Goal: Task Accomplishment & Management: Complete application form

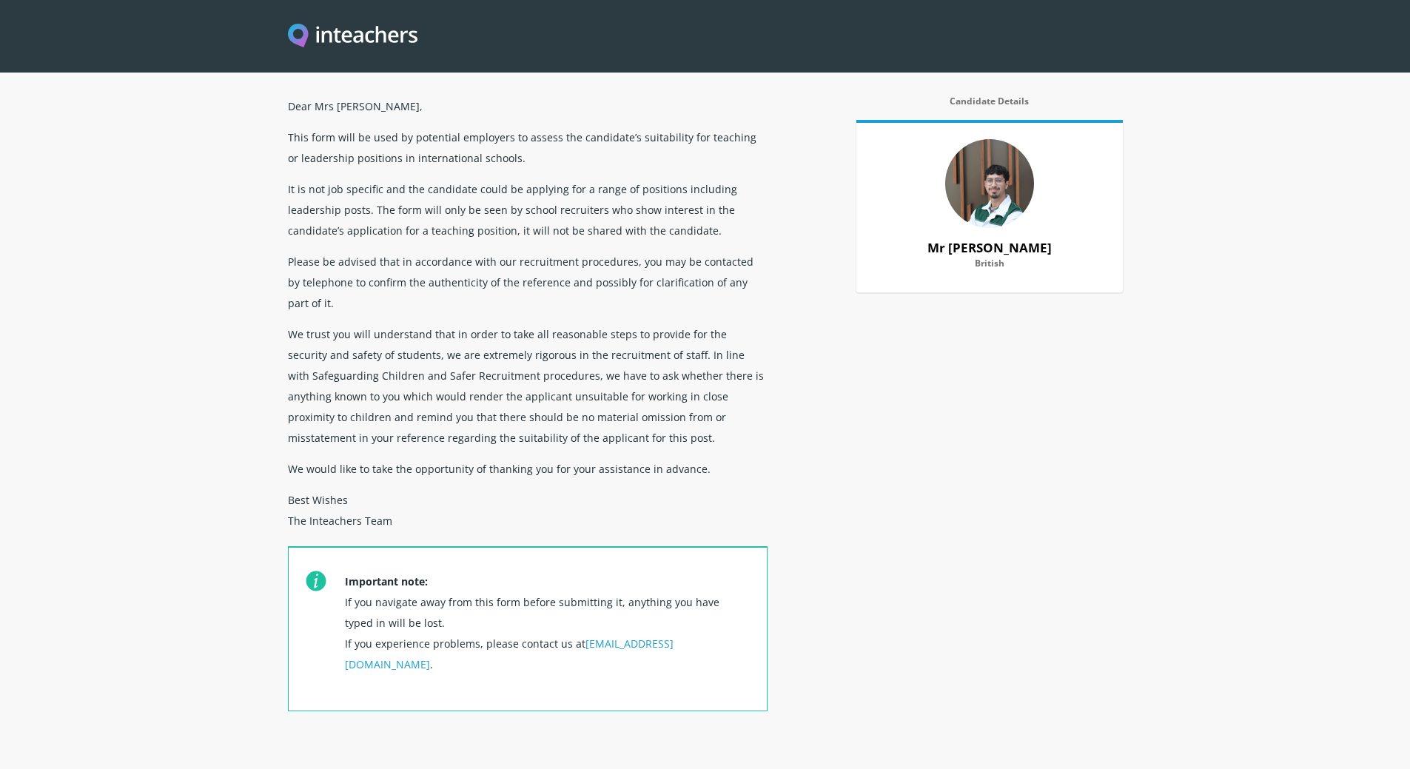
scroll to position [444, 0]
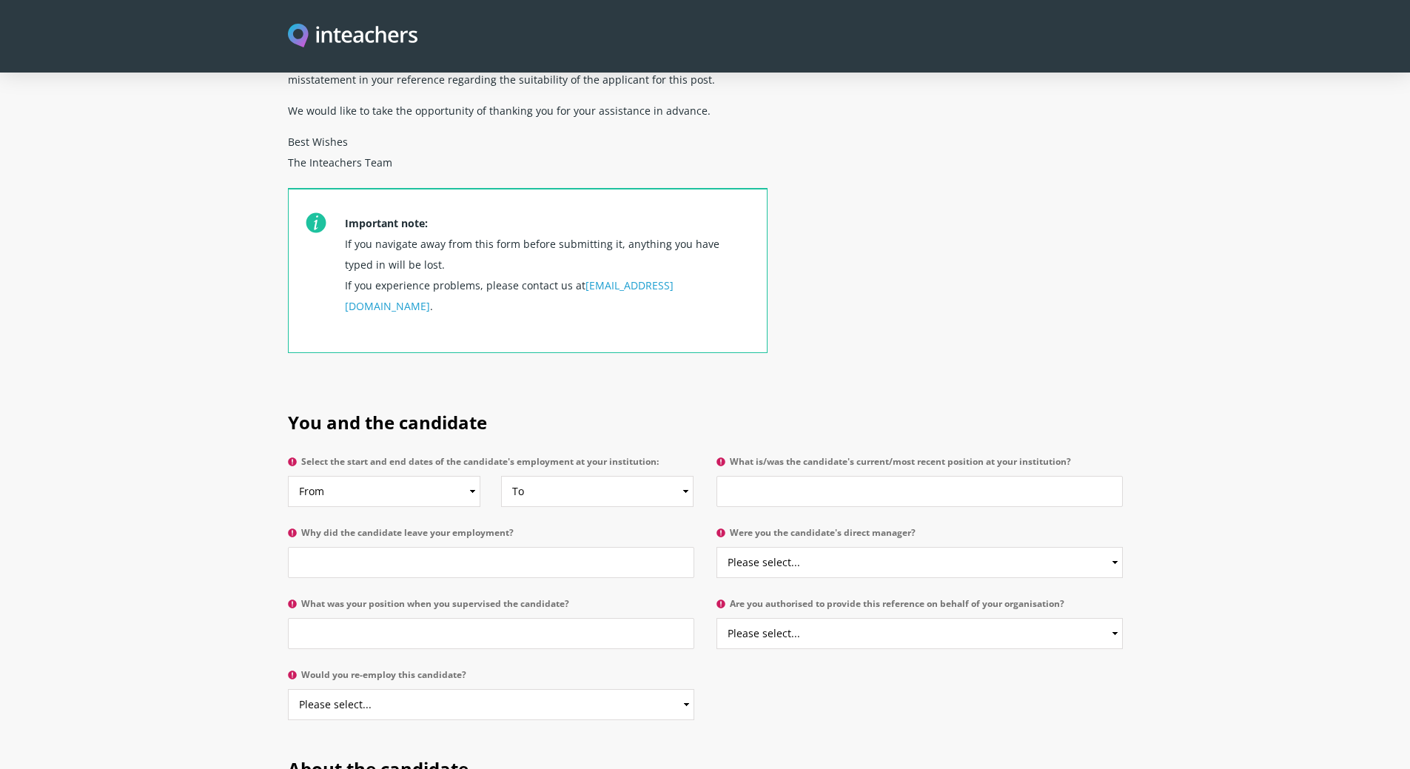
click at [428, 457] on label "Select the start and end dates of the candidate's employment at your institutio…" at bounding box center [491, 466] width 406 height 19
click at [428, 476] on select "From 2025 2024 2023 2022 2021 2020 2019 2018 2017 2016 2015 2014 2013 2012 2011…" at bounding box center [384, 491] width 193 height 31
click at [475, 476] on select "From 2025 2024 2023 2022 2021 2020 2019 2018 2017 2016 2015 2014 2013 2012 2011…" at bounding box center [384, 491] width 193 height 31
select select "2021"
click at [288, 476] on select "From 2025 2024 2023 2022 2021 2020 2019 2018 2017 2016 2015 2014 2013 2012 2011…" at bounding box center [384, 491] width 193 height 31
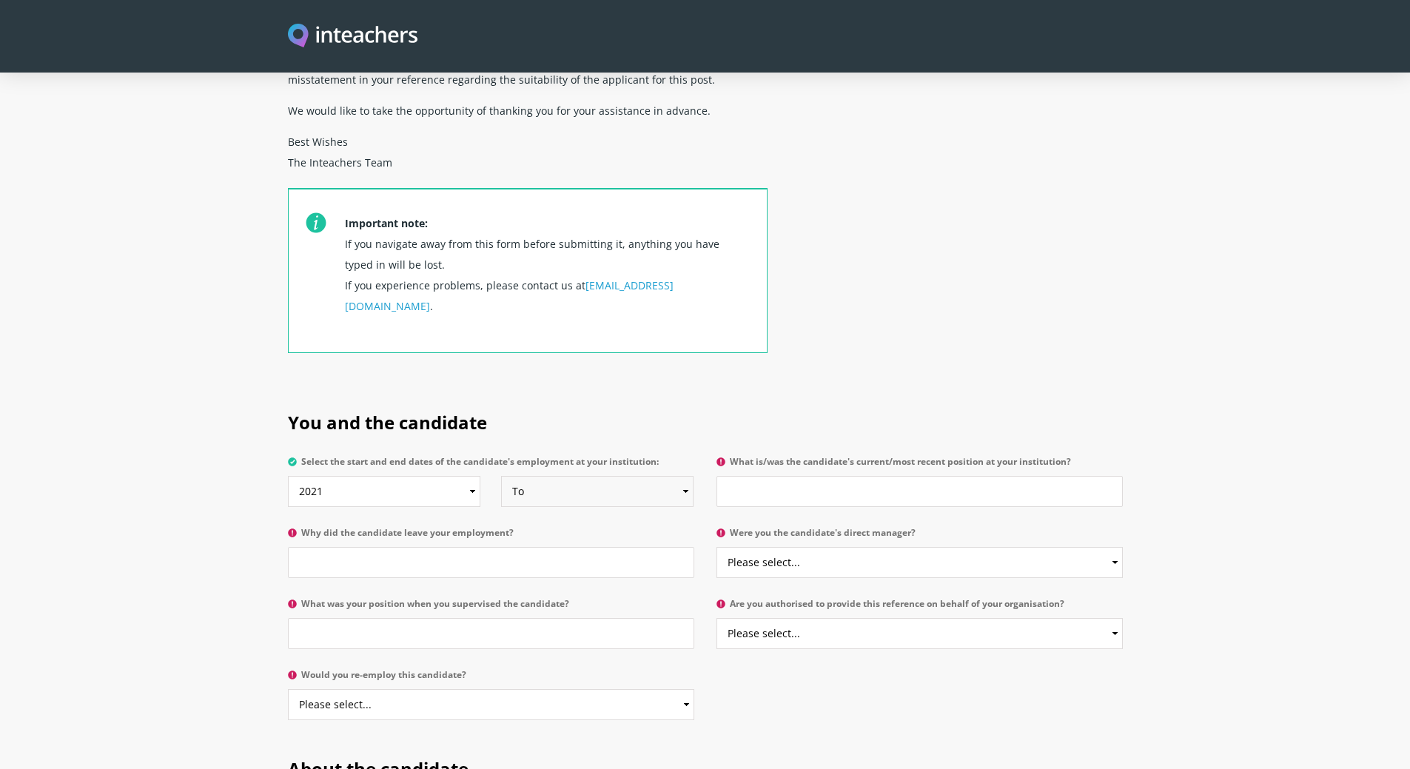
click at [583, 476] on select "To Currently 2025 2024 2023 2022 2021 2020 2019 2018 2017 2016 2015 2014 2013 2…" at bounding box center [597, 491] width 193 height 31
click at [501, 476] on select "To Currently 2025 2024 2023 2022 2021 2020 2019 2018 2017 2016 2015 2014 2013 2…" at bounding box center [597, 491] width 193 height 31
drag, startPoint x: 561, startPoint y: 462, endPoint x: 566, endPoint y: 452, distance: 11.6
click at [562, 476] on select "To Currently 2025 2024 2023 2022 2021 2020 2019 2018 2017 2016 2015 2014 2013 2…" at bounding box center [597, 491] width 193 height 31
select select "2025"
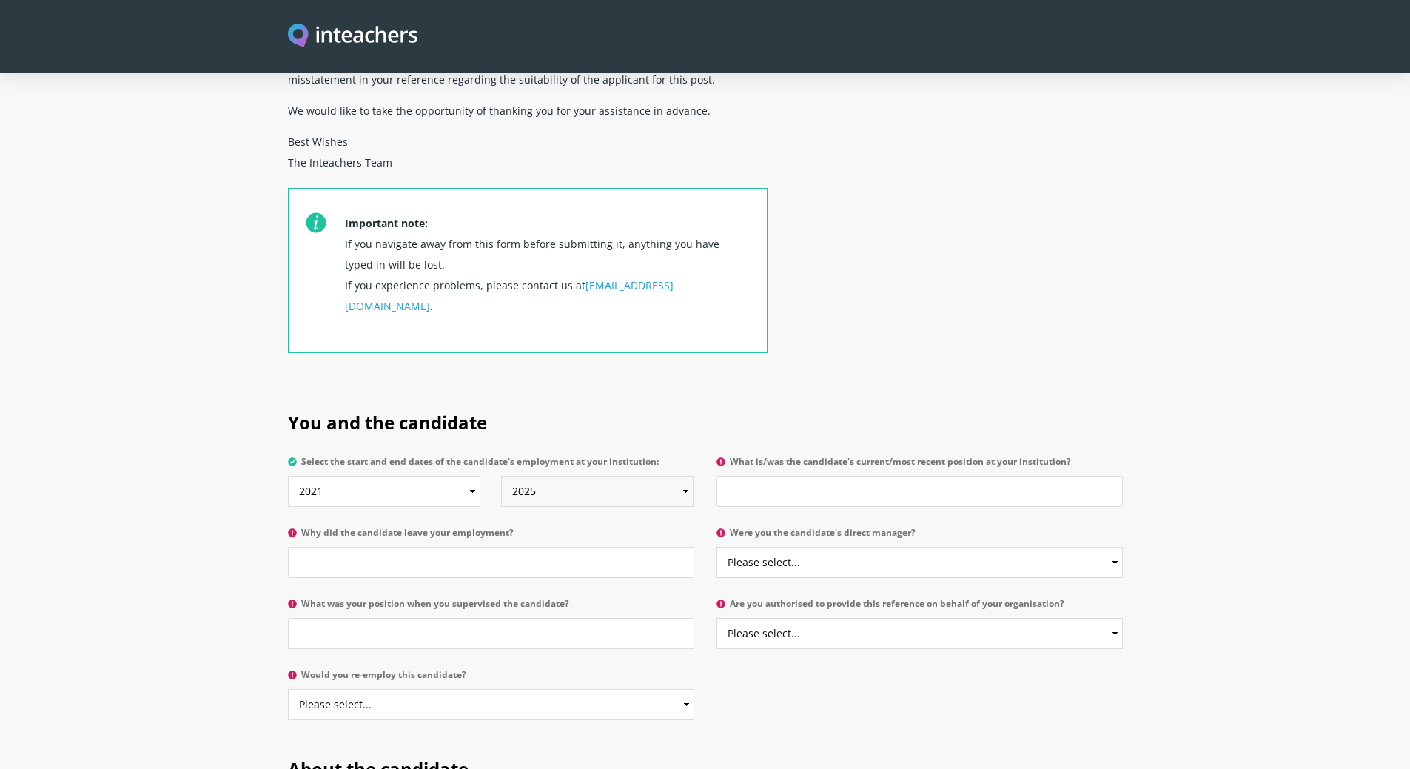
click at [501, 476] on select "To Currently 2025 2024 2023 2022 2021 2020 2019 2018 2017 2016 2015 2014 2013 2…" at bounding box center [597, 491] width 193 height 31
click at [968, 476] on input "What is/was the candidate's current/most recent position at your institution?" at bounding box center [920, 491] width 406 height 31
type input "User Experience Design placement in the Design Department"
click at [543, 547] on input "Why did the candidate leave your employment?" at bounding box center [491, 562] width 406 height 31
type input "Apprenticeship finished"
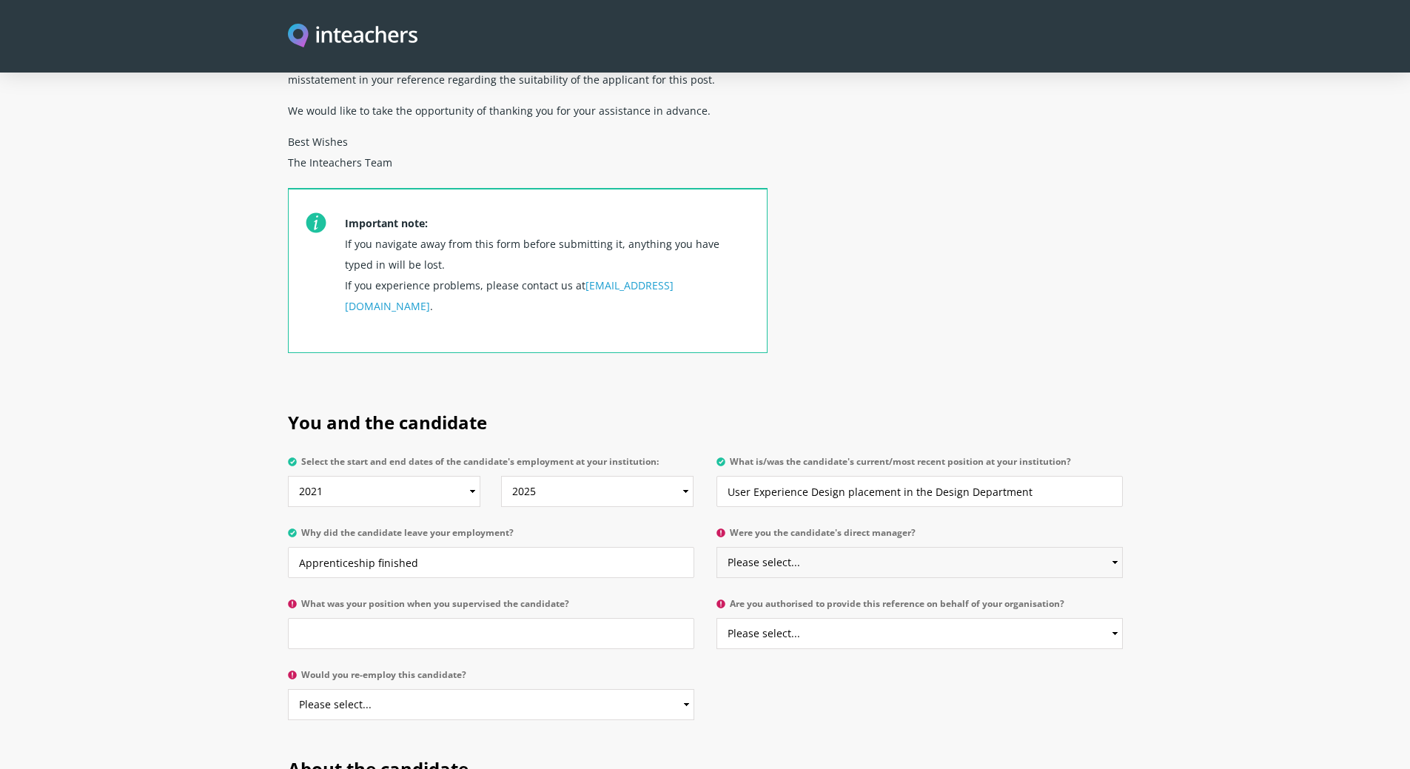
click at [954, 547] on select "Please select... Yes No" at bounding box center [920, 562] width 406 height 31
drag, startPoint x: 851, startPoint y: 602, endPoint x: 842, endPoint y: 583, distance: 20.5
click at [851, 618] on select "Please select... Yes No" at bounding box center [920, 633] width 406 height 31
drag, startPoint x: 825, startPoint y: 524, endPoint x: 827, endPoint y: 534, distance: 10.5
click at [825, 547] on select "Please select... Yes No" at bounding box center [920, 562] width 406 height 31
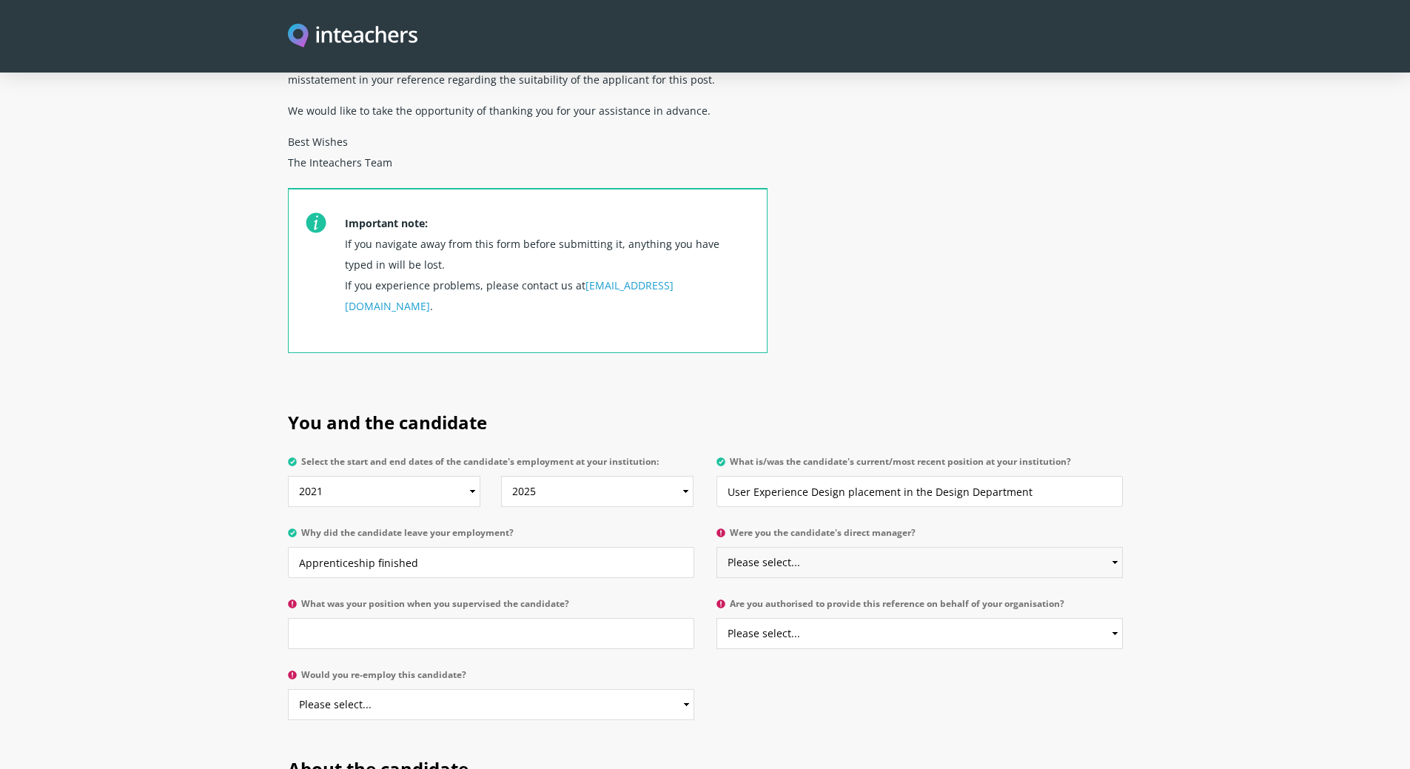
select select "No"
click at [717, 547] on select "Please select... Yes No" at bounding box center [920, 562] width 406 height 31
click at [577, 618] on input "What was your position when you supervised the candidate?" at bounding box center [491, 633] width 406 height 31
type input "Senior UX Designer"
click at [831, 618] on select "Please select... Yes No" at bounding box center [920, 633] width 406 height 31
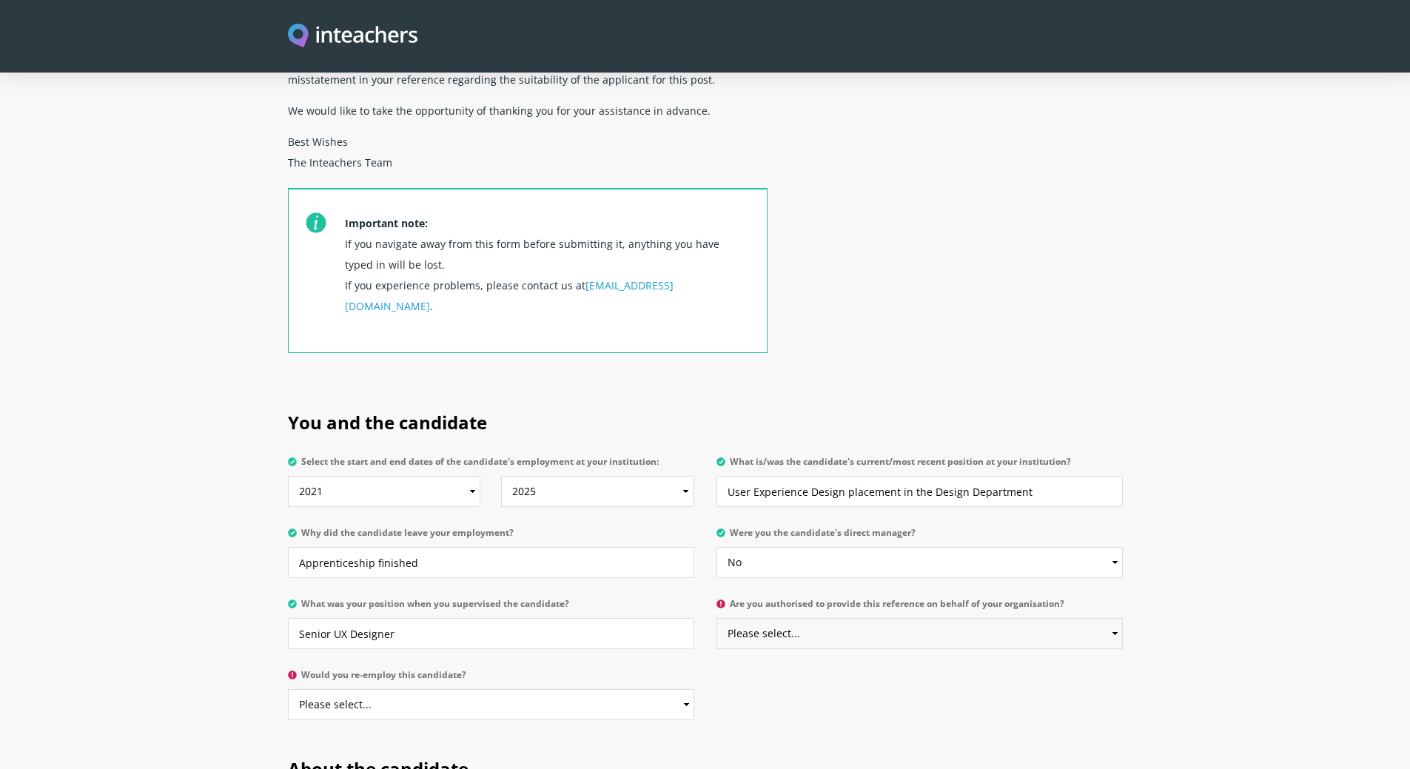
select select "Yes"
click at [717, 618] on select "Please select... Yes No" at bounding box center [920, 633] width 406 height 31
click at [387, 689] on select "Please select... Yes No" at bounding box center [491, 704] width 406 height 31
select select "Yes"
click at [288, 689] on select "Please select... Yes No" at bounding box center [491, 704] width 406 height 31
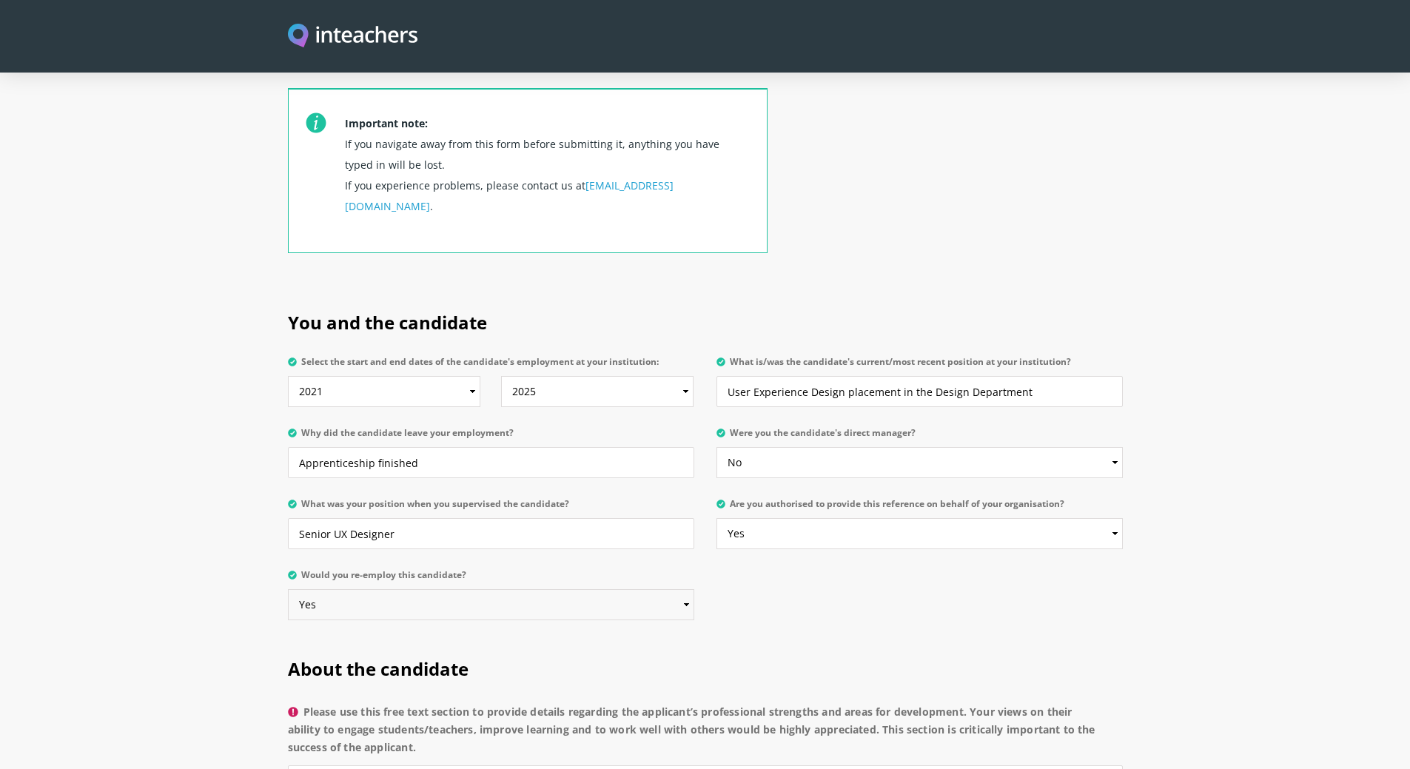
scroll to position [740, 0]
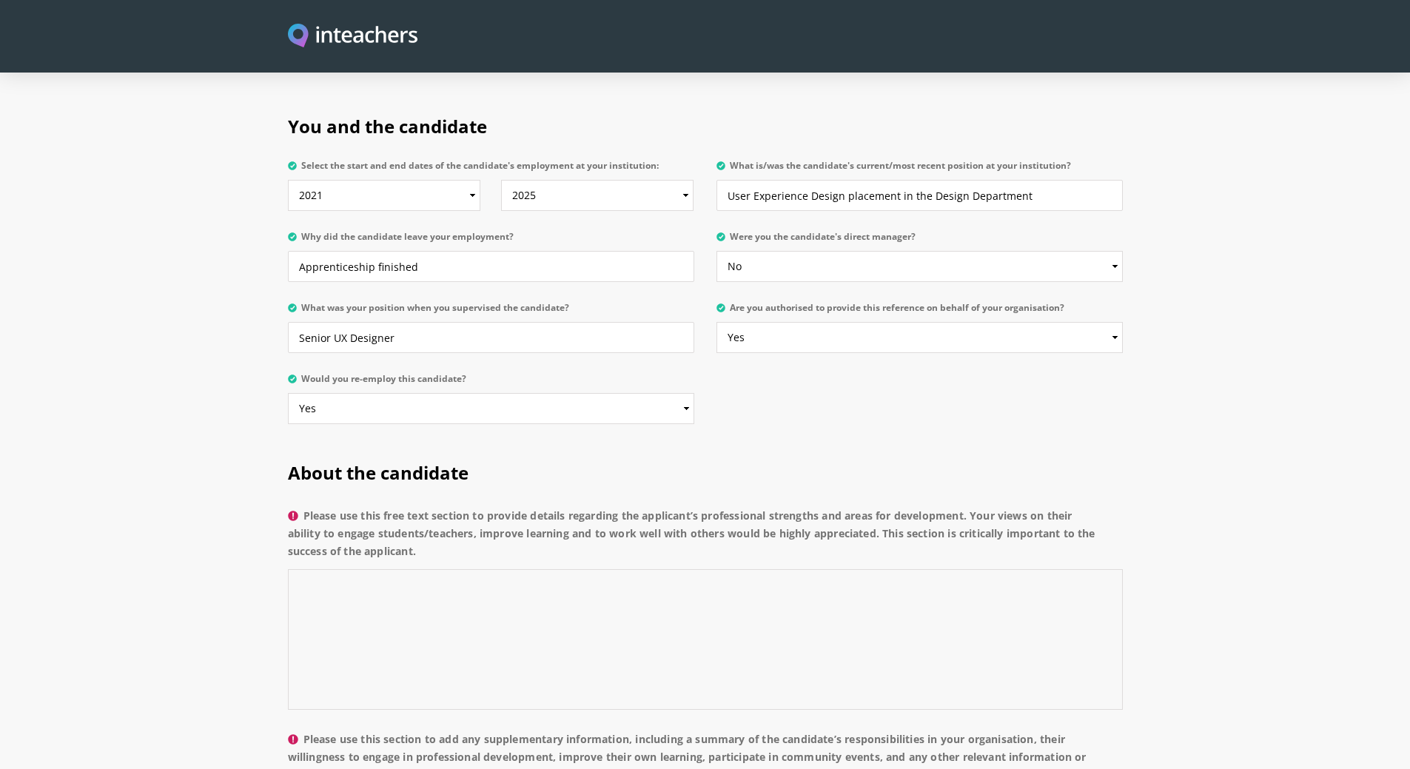
click at [651, 569] on textarea "Please use this free text section to provide details regarding the applicant’s …" at bounding box center [705, 639] width 835 height 141
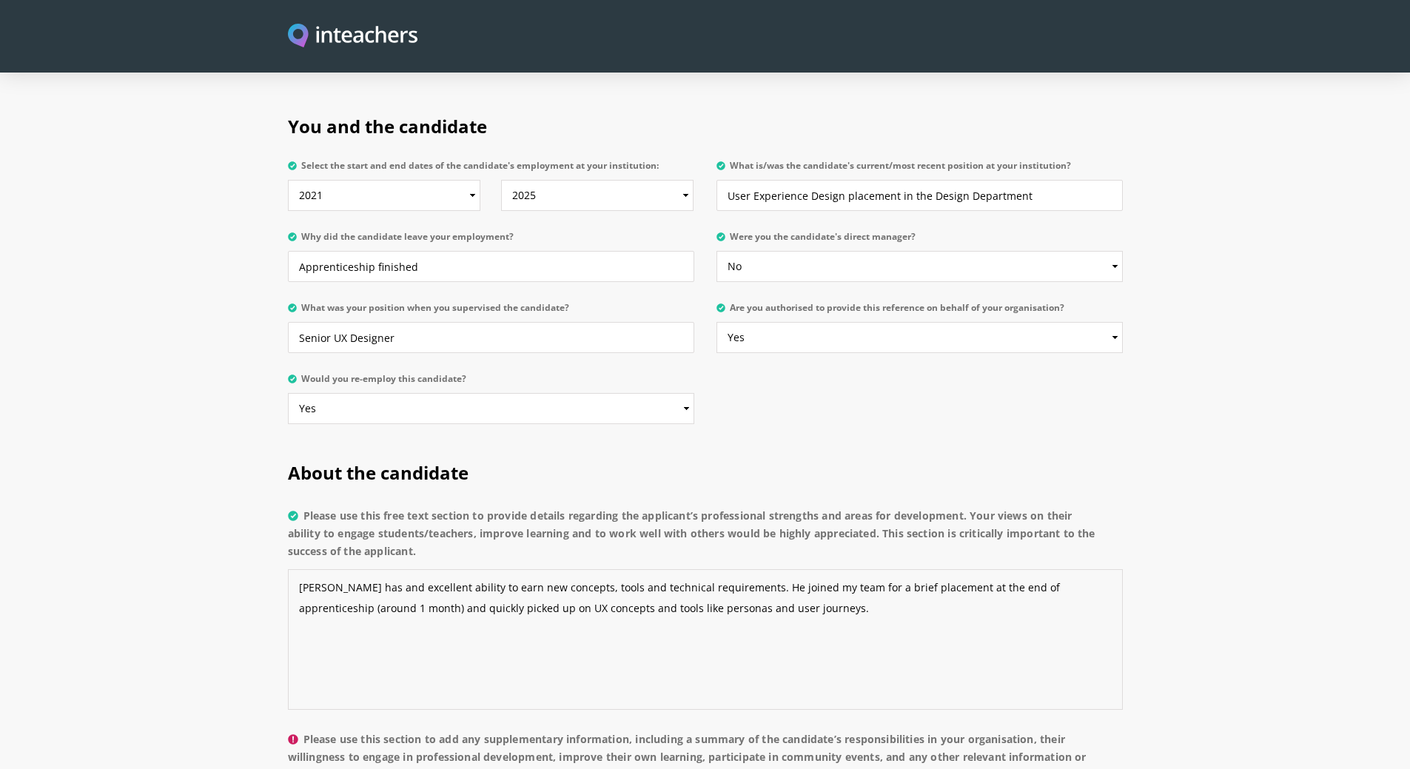
click at [457, 569] on textarea "[PERSON_NAME] has and excellent ability to earn new concepts, tools and technic…" at bounding box center [705, 639] width 835 height 141
click at [774, 569] on textarea "[PERSON_NAME] has and excellent ability to learn new concepts, tools and techni…" at bounding box center [705, 639] width 835 height 141
click at [842, 571] on textarea "[PERSON_NAME] has and excellent ability to learn new concepts, tools and techni…" at bounding box center [705, 639] width 835 height 141
click at [816, 569] on textarea "[PERSON_NAME] has and excellent ability to learn new concepts, tools and techni…" at bounding box center [705, 639] width 835 height 141
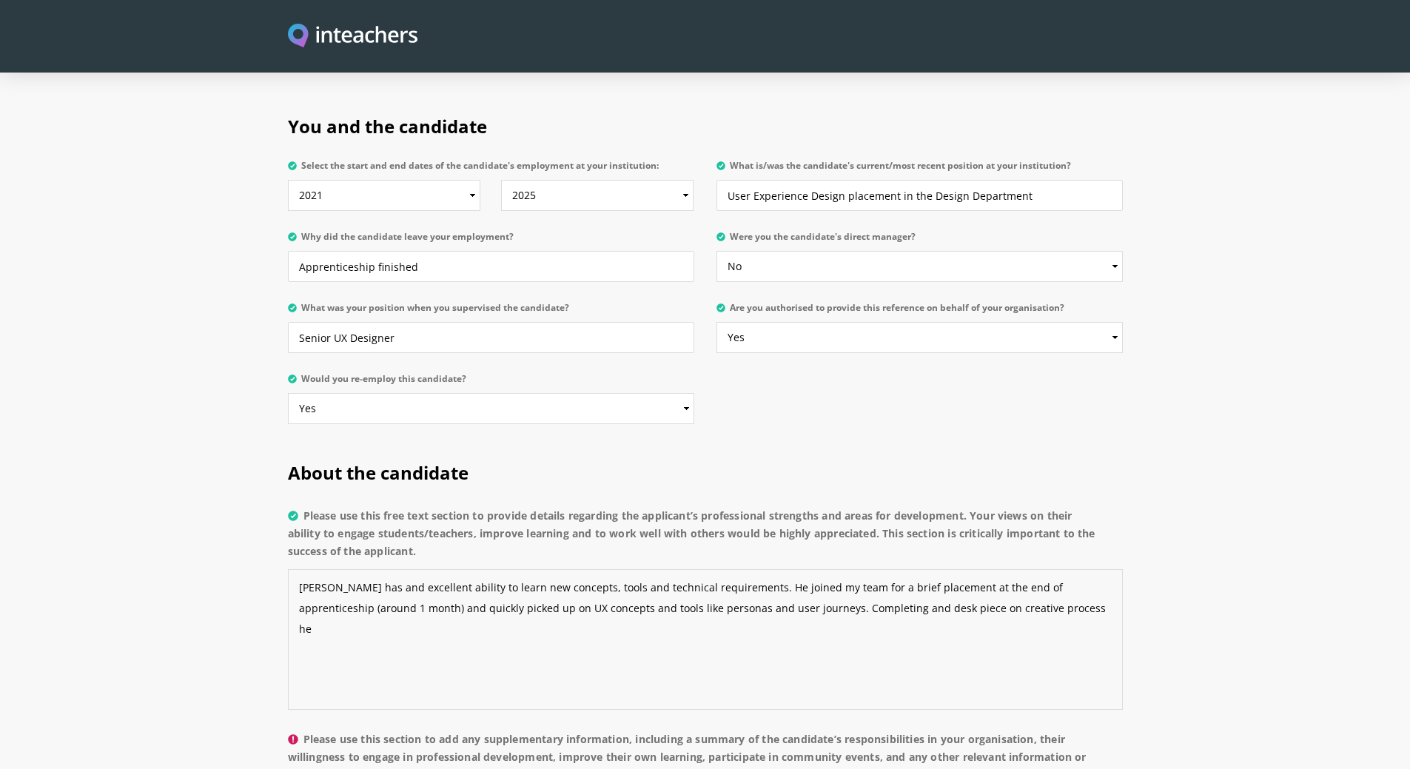
click at [816, 569] on textarea "[PERSON_NAME] has and excellent ability to learn new concepts, tools and techni…" at bounding box center [705, 639] width 835 height 141
click at [979, 575] on textarea "[PERSON_NAME] has and excellent ability to learn new concepts, tools and techni…" at bounding box center [705, 639] width 835 height 141
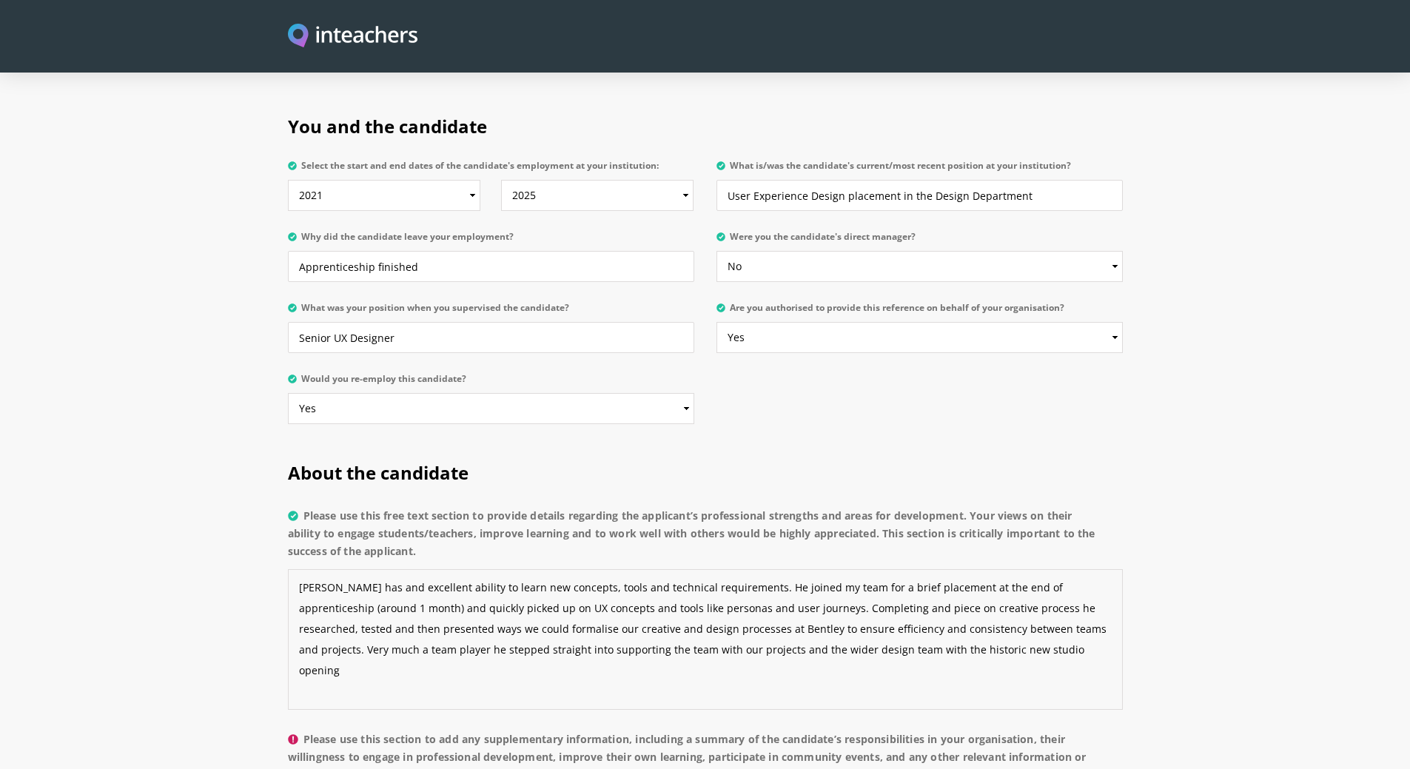
click at [510, 606] on textarea "[PERSON_NAME] has and excellent ability to learn new concepts, tools and techni…" at bounding box center [705, 639] width 835 height 141
drag, startPoint x: 951, startPoint y: 606, endPoint x: 960, endPoint y: 614, distance: 12.6
click at [951, 606] on textarea "[PERSON_NAME] has and excellent ability to learn new concepts, tools and techni…" at bounding box center [705, 639] width 835 height 141
drag, startPoint x: 1005, startPoint y: 586, endPoint x: 1013, endPoint y: 591, distance: 9.0
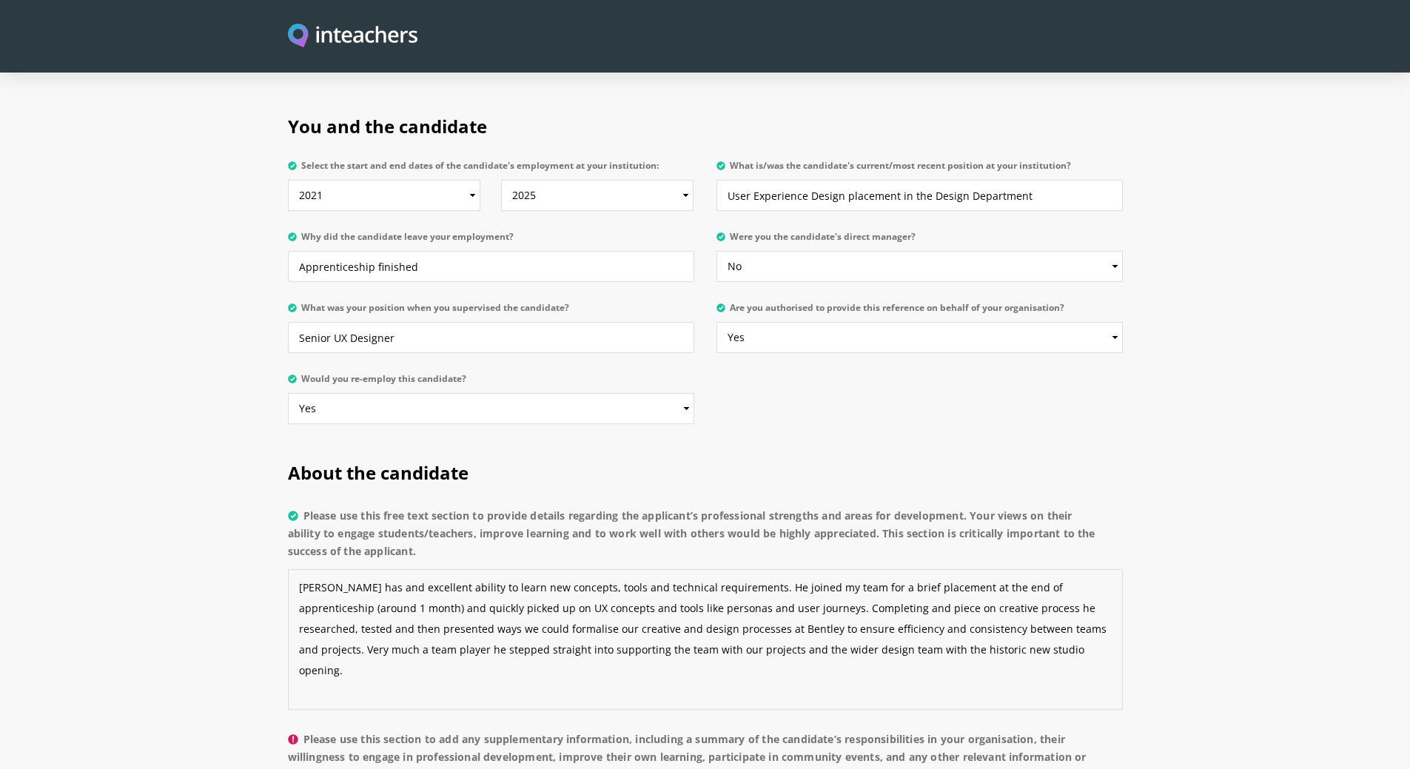
click at [1007, 586] on textarea "[PERSON_NAME] has and excellent ability to learn new concepts, tools and techni…" at bounding box center [705, 639] width 835 height 141
click at [1076, 627] on textarea "[PERSON_NAME] has and excellent ability to learn new concepts, tools and techni…" at bounding box center [705, 639] width 835 height 141
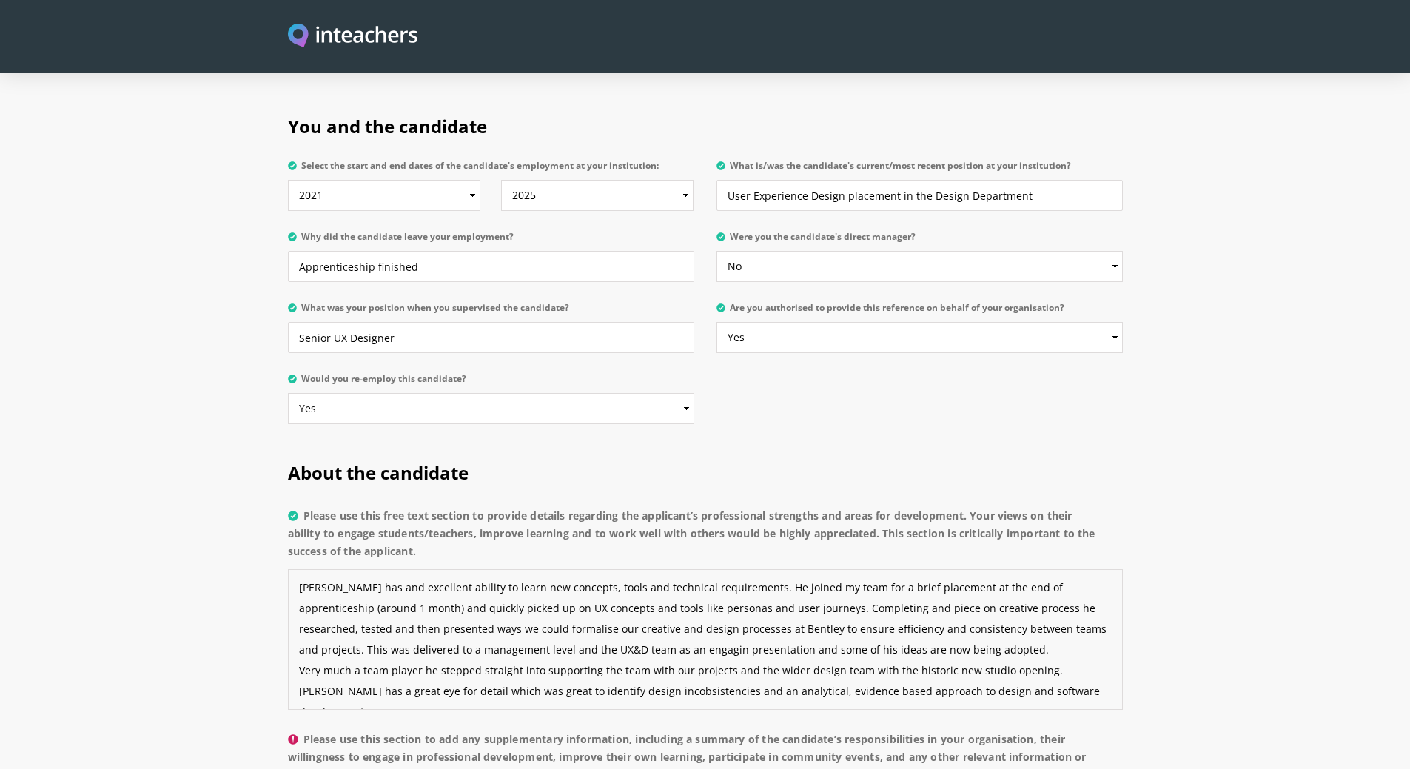
click at [637, 648] on textarea "[PERSON_NAME] has and excellent ability to learn new concepts, tools and techni…" at bounding box center [705, 639] width 835 height 141
drag, startPoint x: 1079, startPoint y: 653, endPoint x: 1117, endPoint y: 713, distance: 70.9
click at [1082, 654] on textarea "[PERSON_NAME] has and excellent ability to learn new concepts, tools and techni…" at bounding box center [705, 639] width 835 height 141
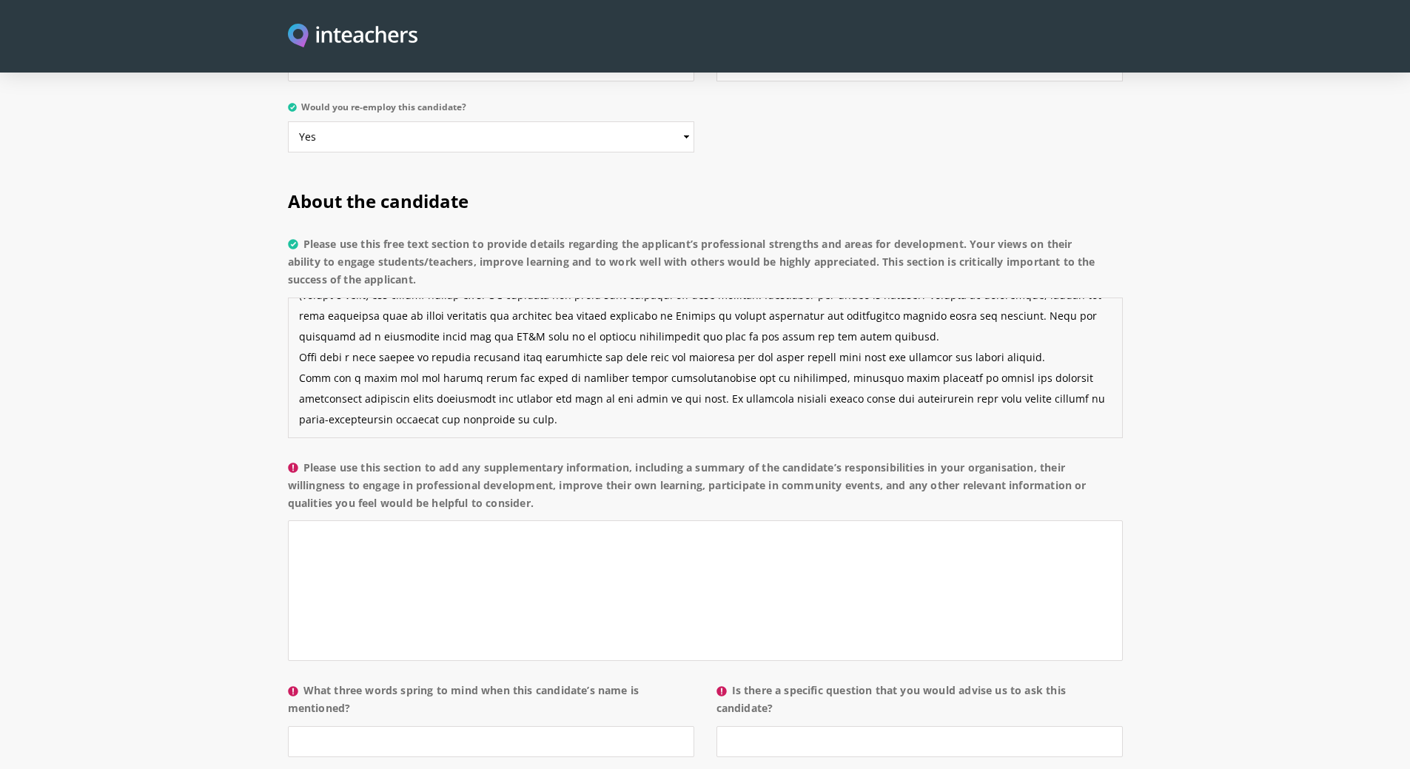
scroll to position [1036, 0]
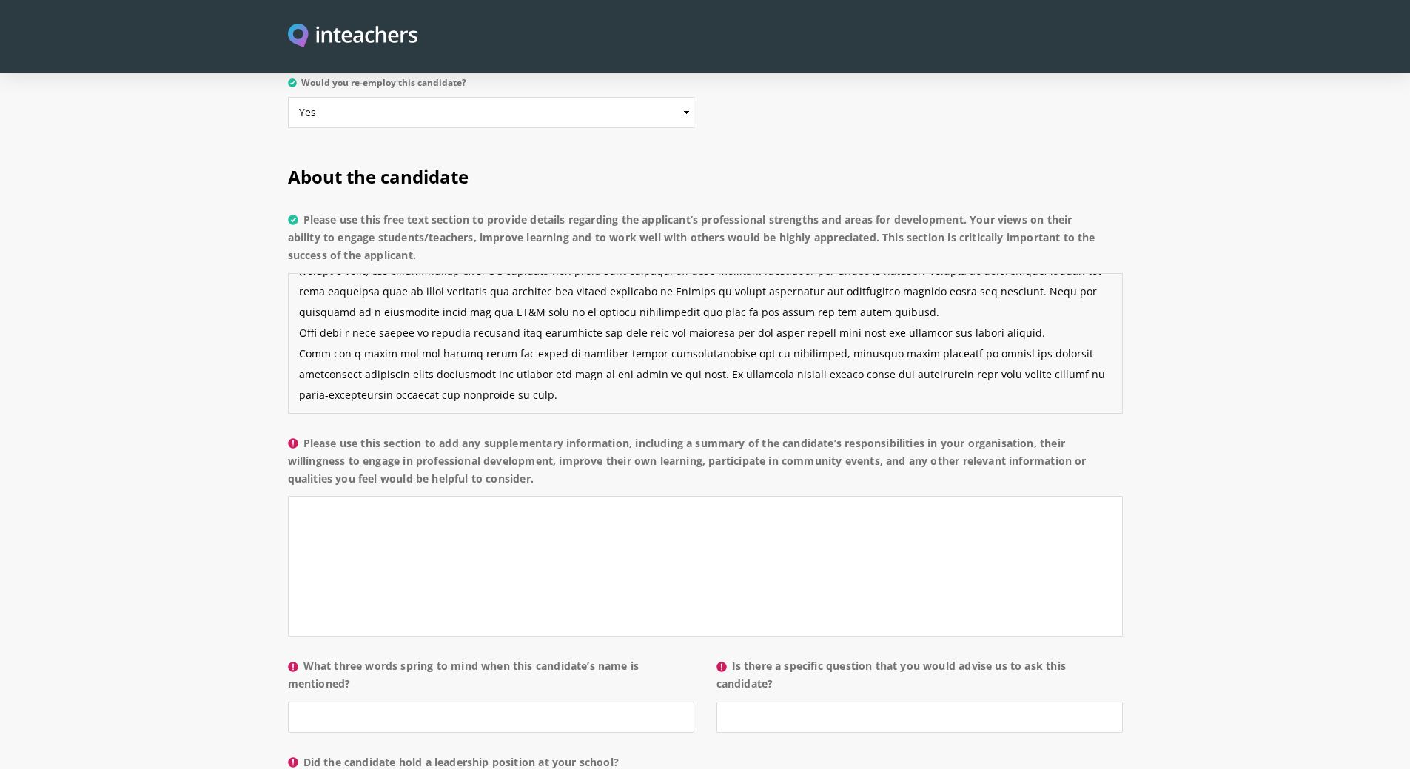
type textarea "[PERSON_NAME] has and excellent ability to learn new concepts, tools and techni…"
click at [342, 702] on input "What three words spring to mind when this candidate’s name is mentioned?" at bounding box center [491, 717] width 406 height 31
click at [311, 702] on input "Calm, reliable," at bounding box center [491, 717] width 406 height 31
drag, startPoint x: 427, startPoint y: 674, endPoint x: 427, endPoint y: 686, distance: 12.6
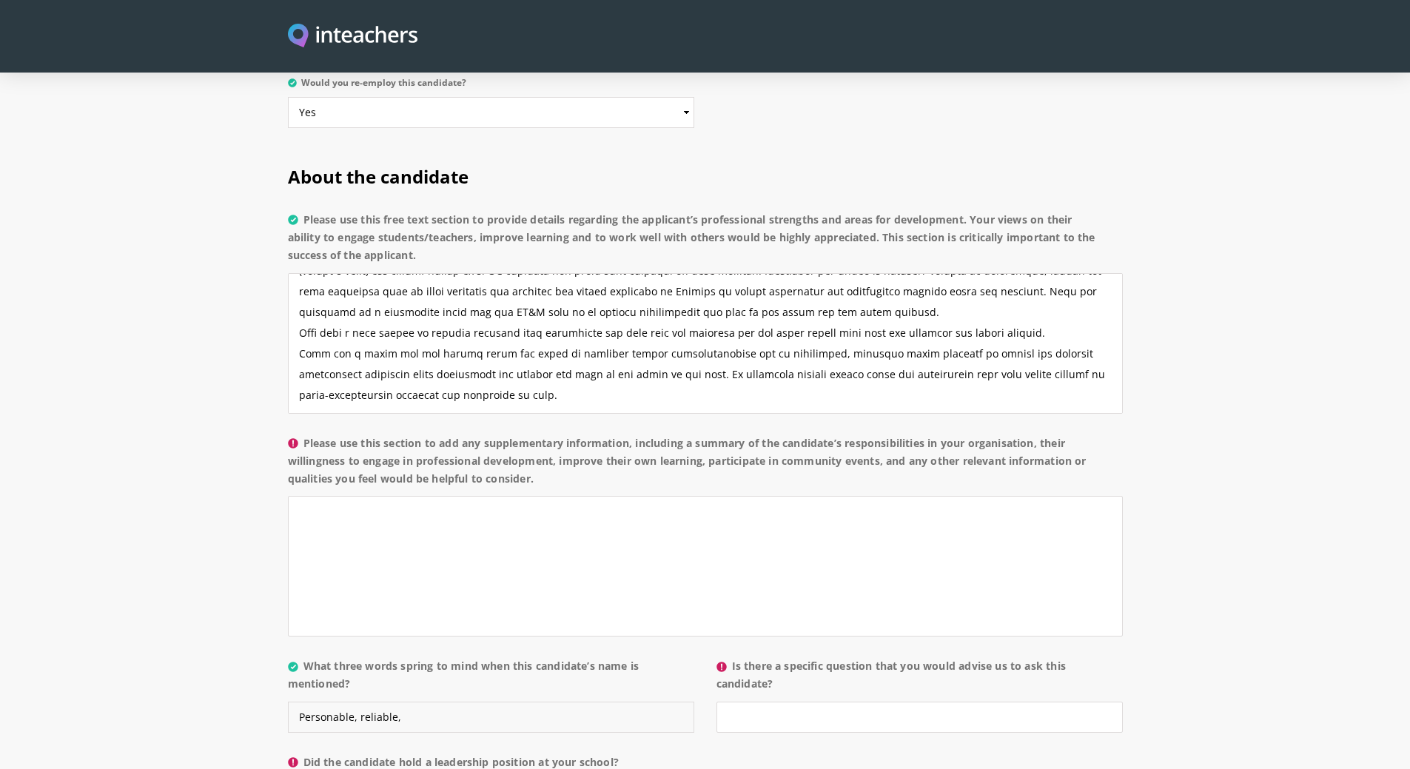
click at [426, 702] on input "Personable, reliable," at bounding box center [491, 717] width 406 height 31
type input "Personable, reliable,"
drag, startPoint x: 651, startPoint y: 333, endPoint x: 716, endPoint y: 446, distance: 129.7
click at [651, 335] on textarea "Please use this free text section to provide details regarding the applicant’s …" at bounding box center [705, 343] width 835 height 141
click at [735, 360] on textarea "Please use this free text section to provide details regarding the applicant’s …" at bounding box center [705, 343] width 835 height 141
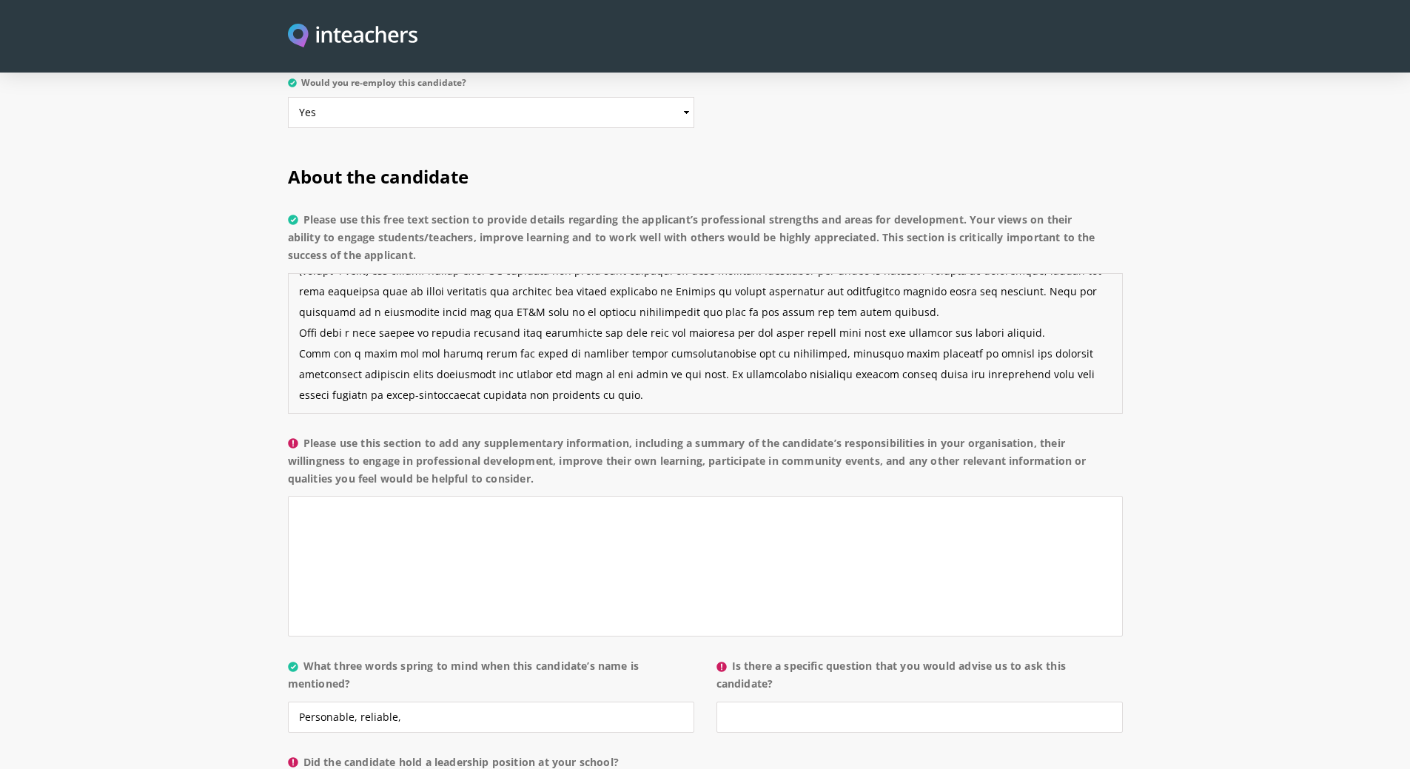
type textarea "[PERSON_NAME] has and excellent ability to learn new concepts, tools and techni…"
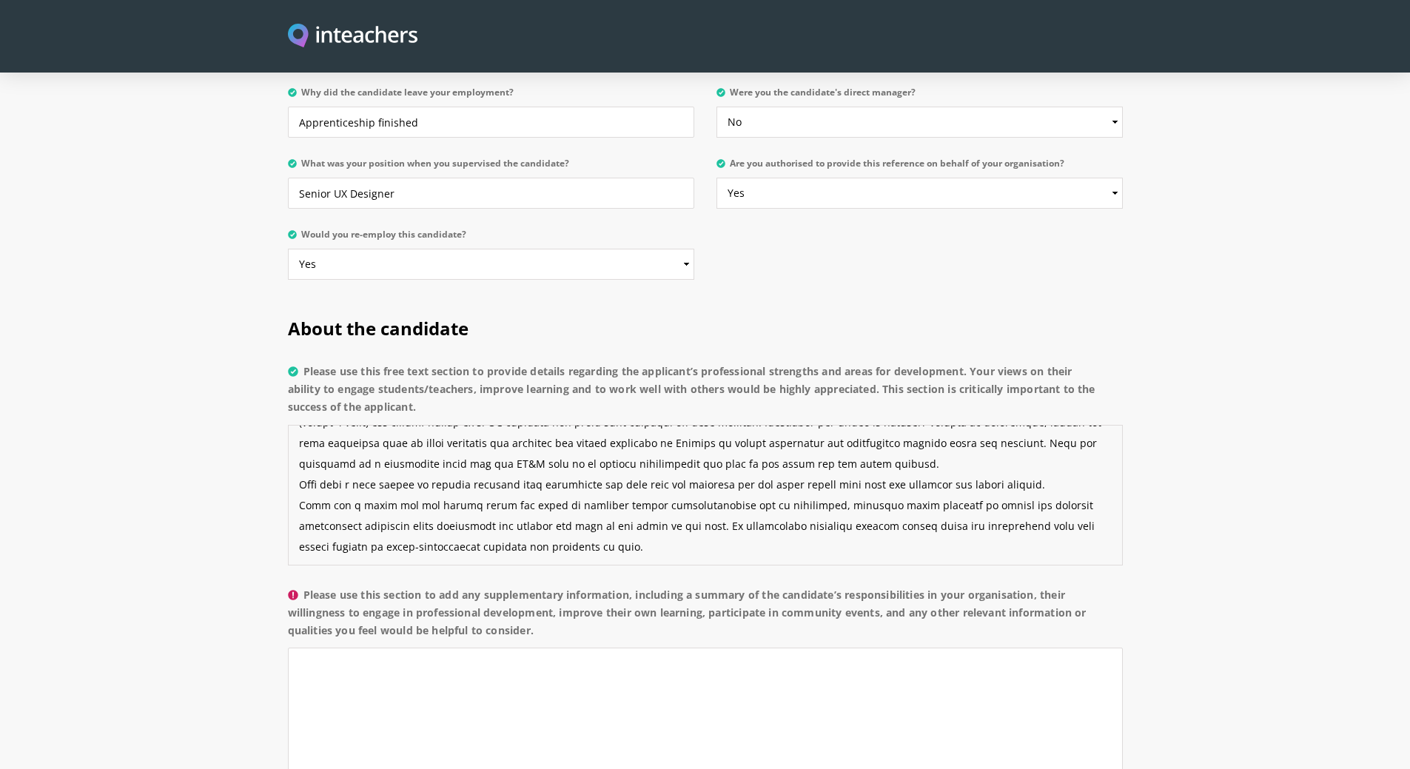
scroll to position [688, 0]
